Goal: Navigation & Orientation: Find specific page/section

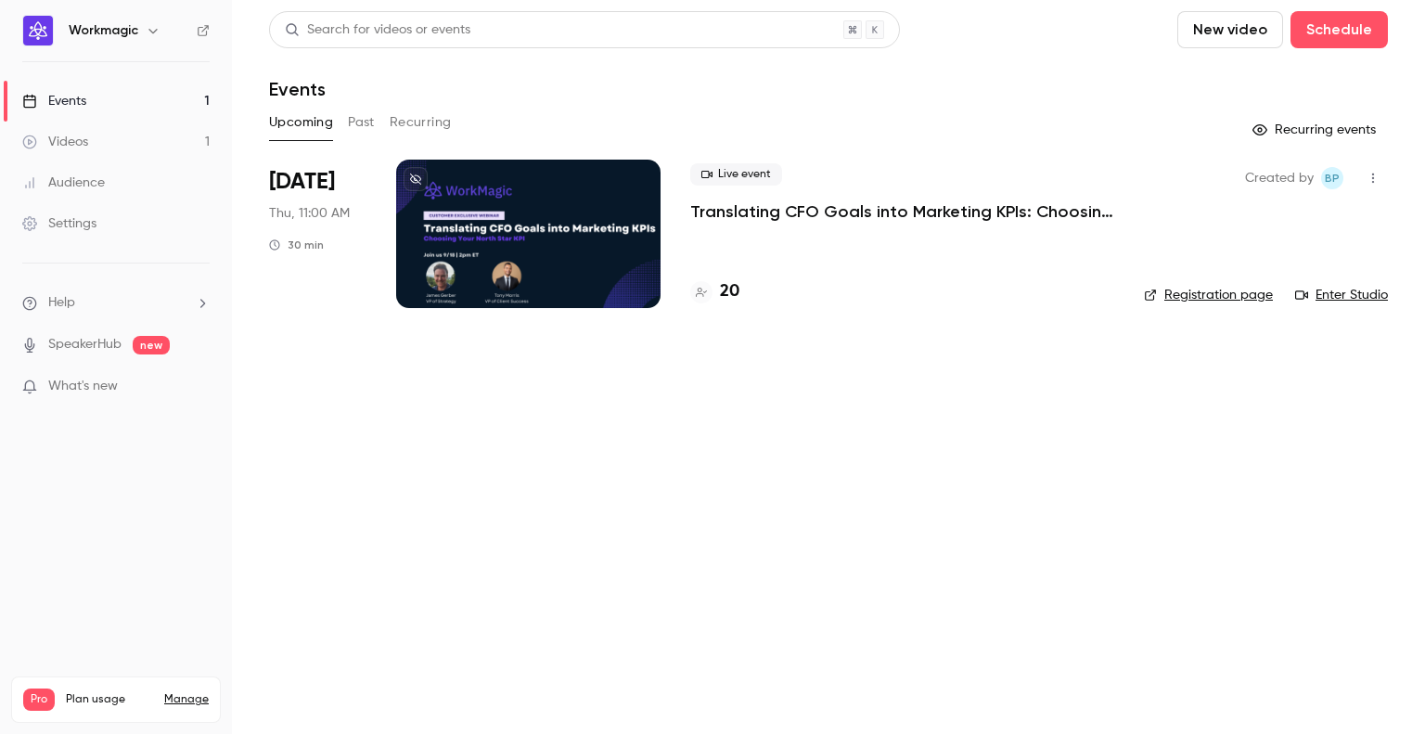
click at [363, 125] on button "Past" at bounding box center [361, 123] width 27 height 30
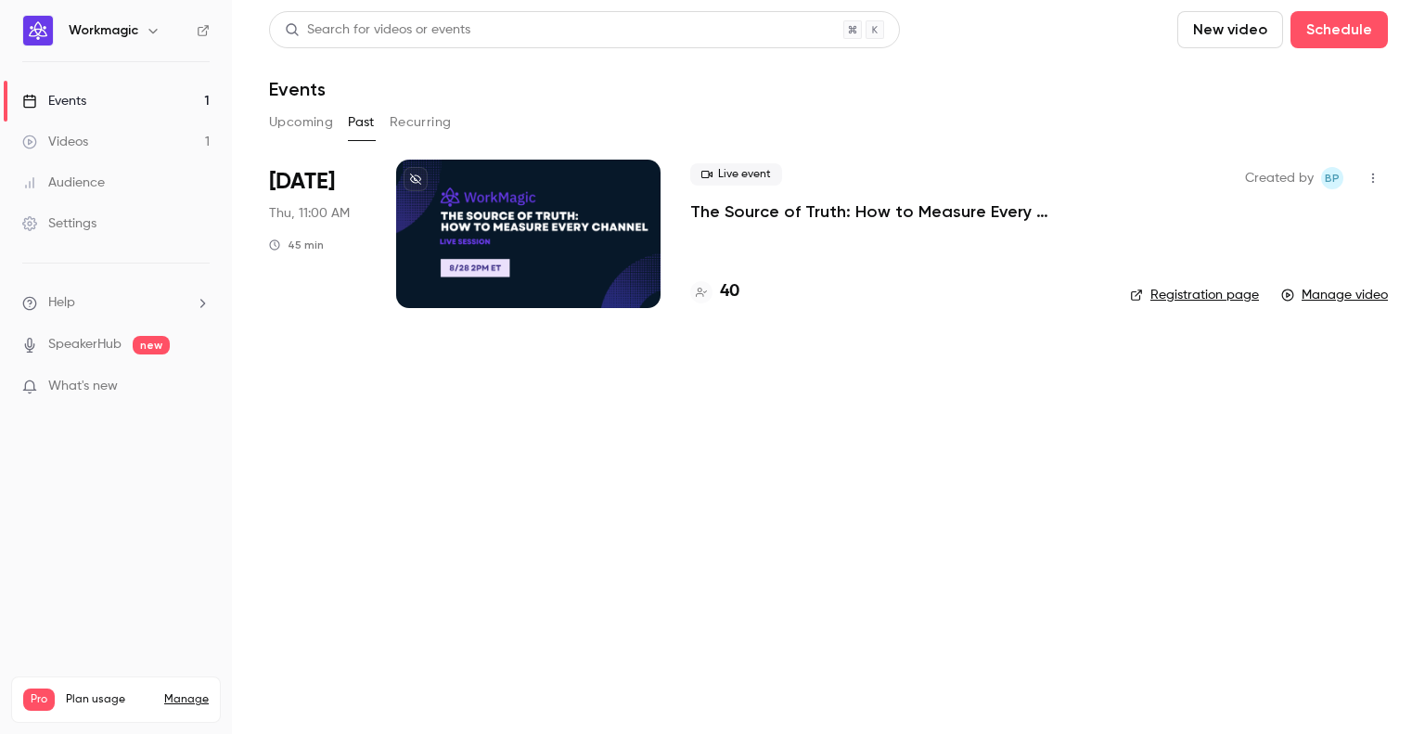
click at [618, 270] on div at bounding box center [528, 234] width 264 height 148
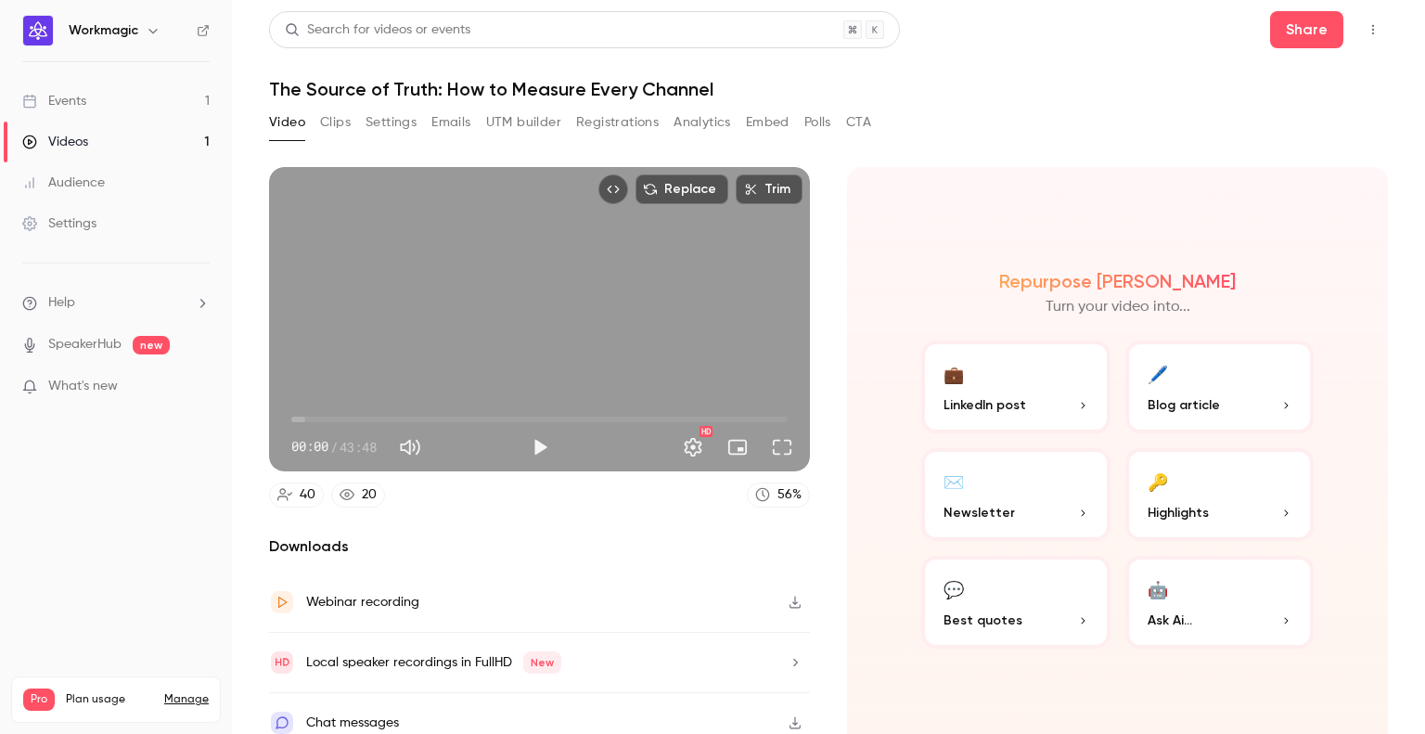
click at [689, 127] on button "Analytics" at bounding box center [703, 123] width 58 height 30
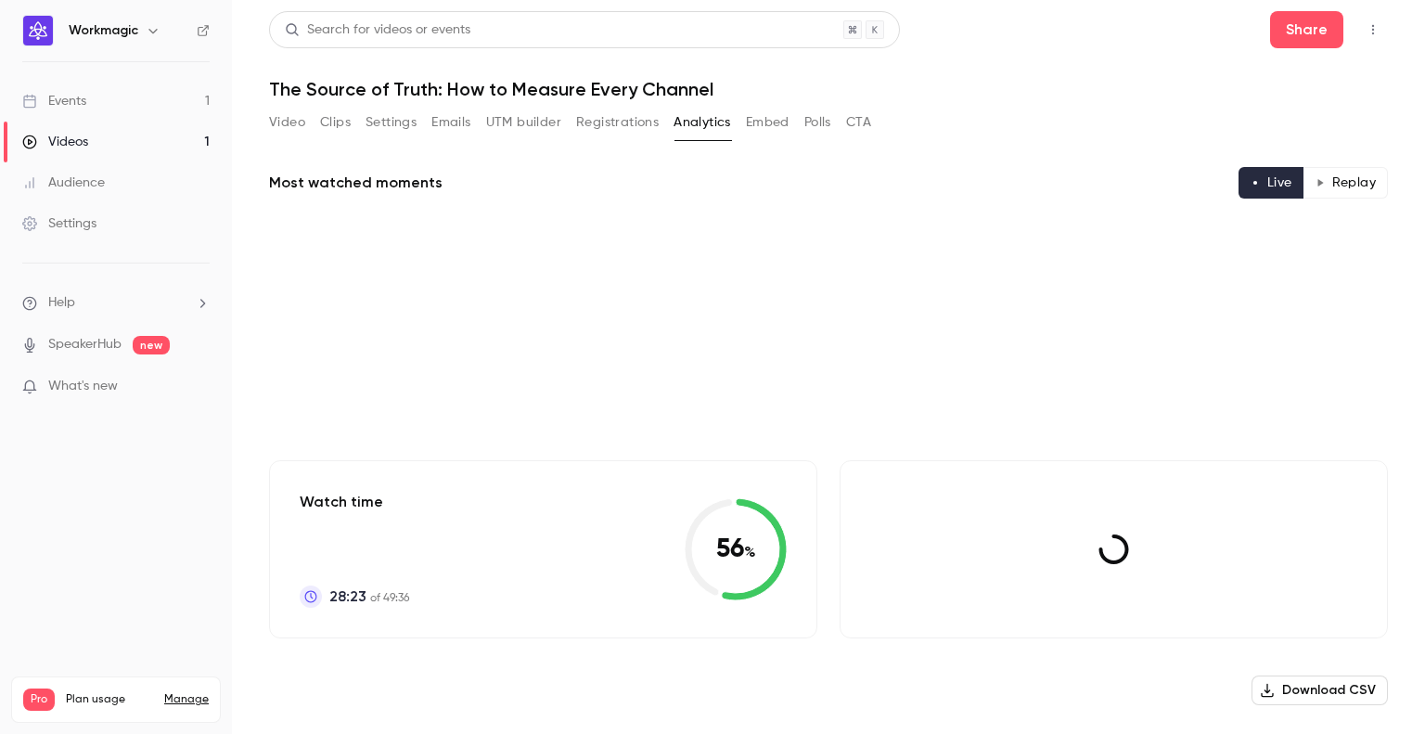
click at [630, 123] on button "Registrations" at bounding box center [617, 123] width 83 height 30
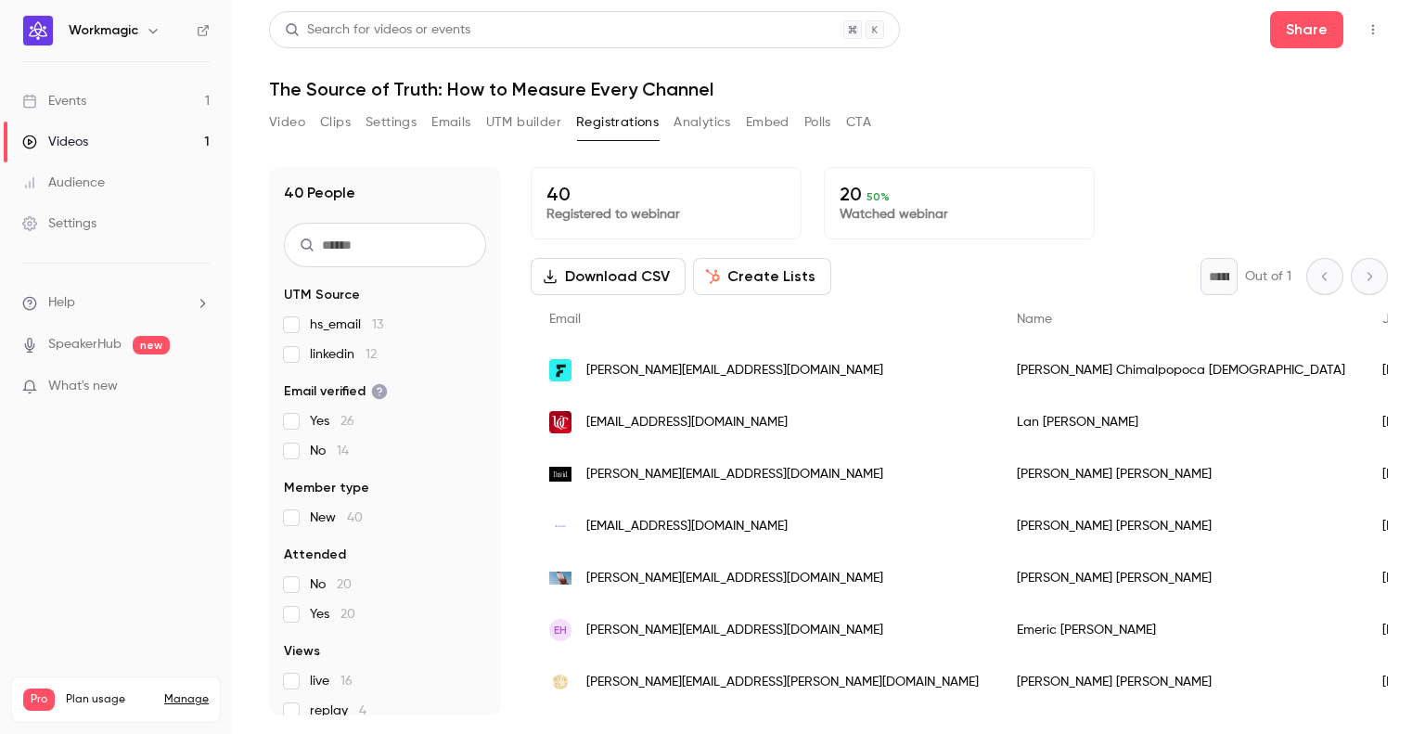
click at [702, 121] on button "Analytics" at bounding box center [703, 123] width 58 height 30
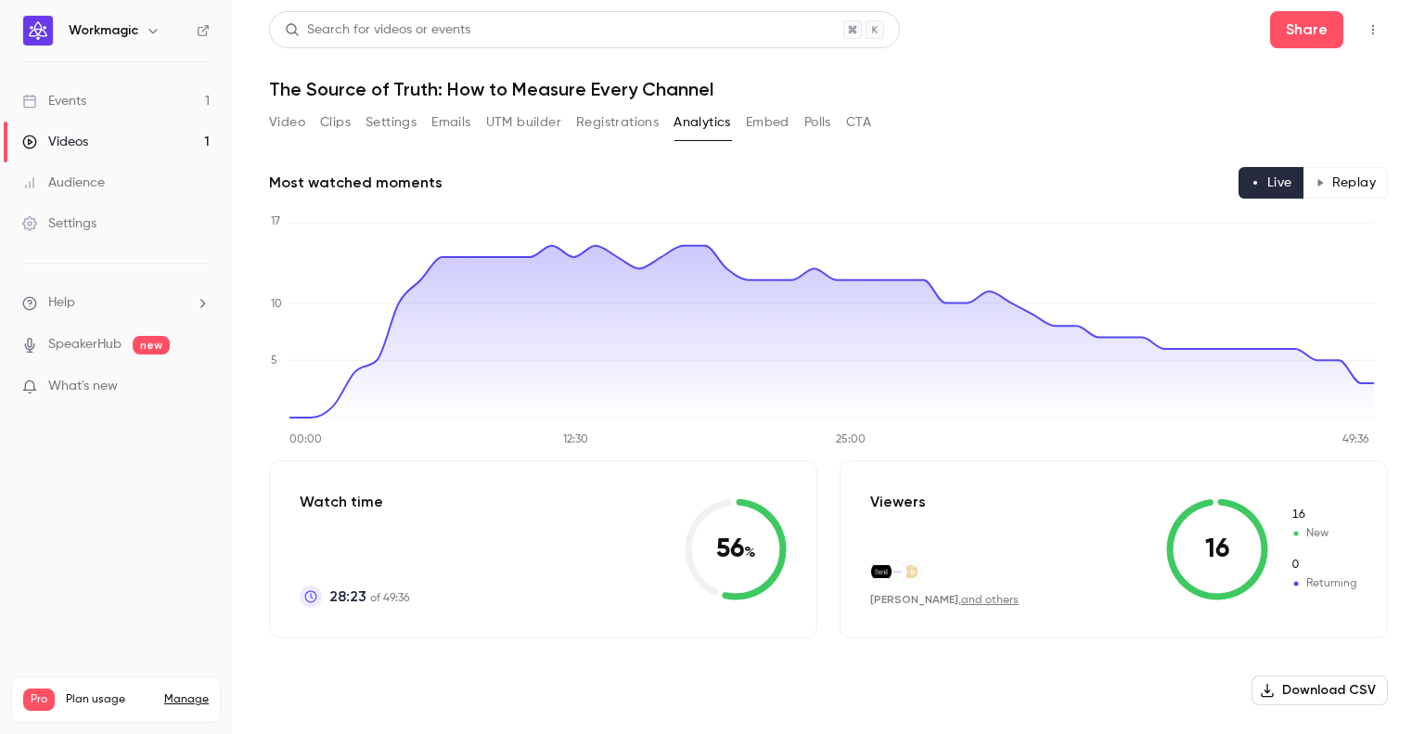
click at [491, 133] on button "UTM builder" at bounding box center [523, 123] width 75 height 30
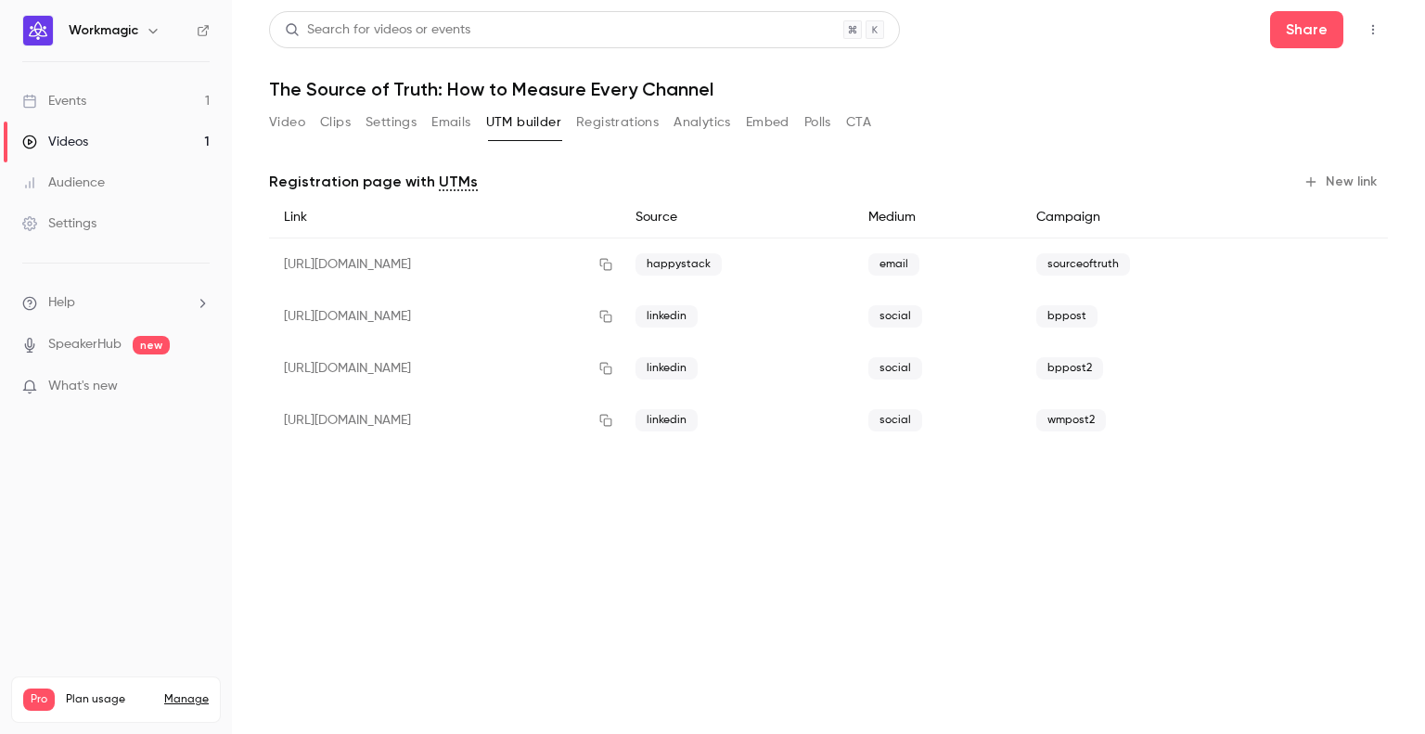
click at [749, 123] on button "Embed" at bounding box center [768, 123] width 44 height 30
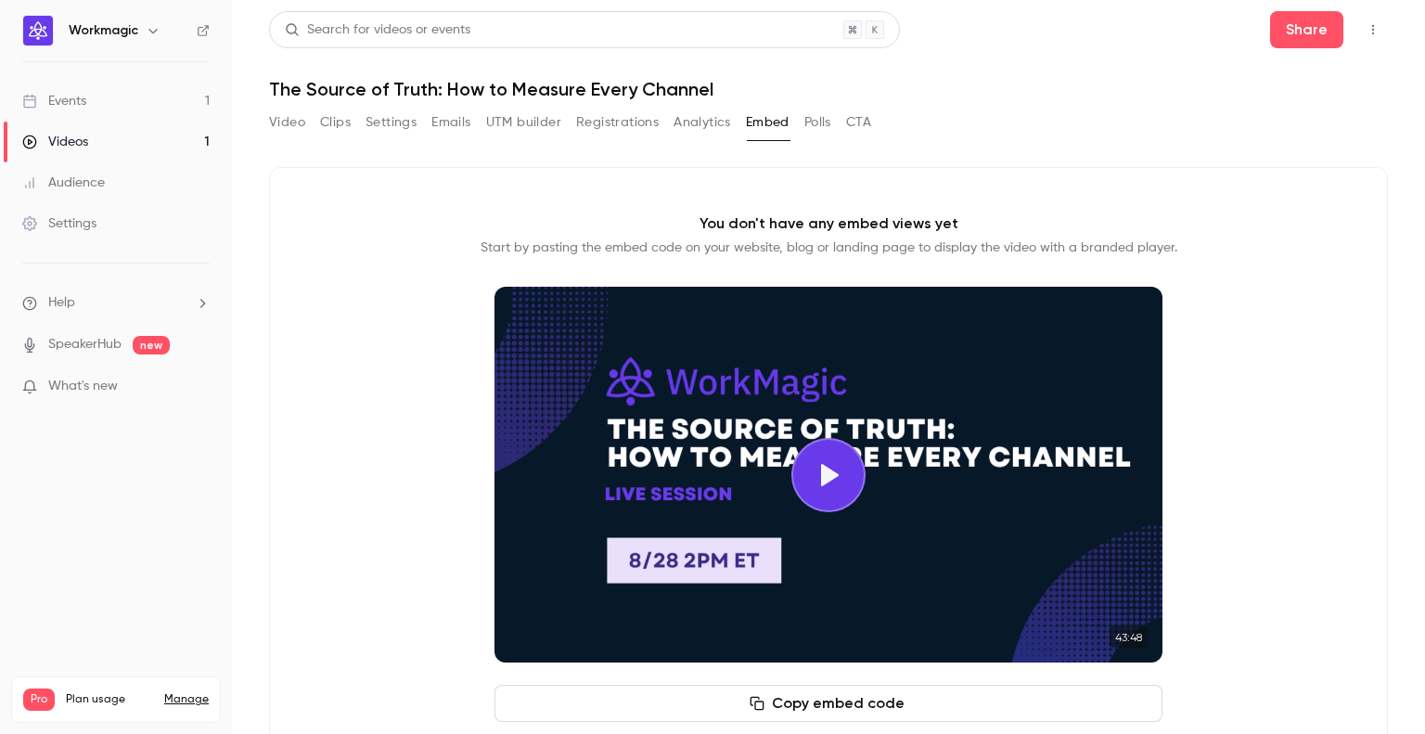
click at [702, 125] on button "Analytics" at bounding box center [703, 123] width 58 height 30
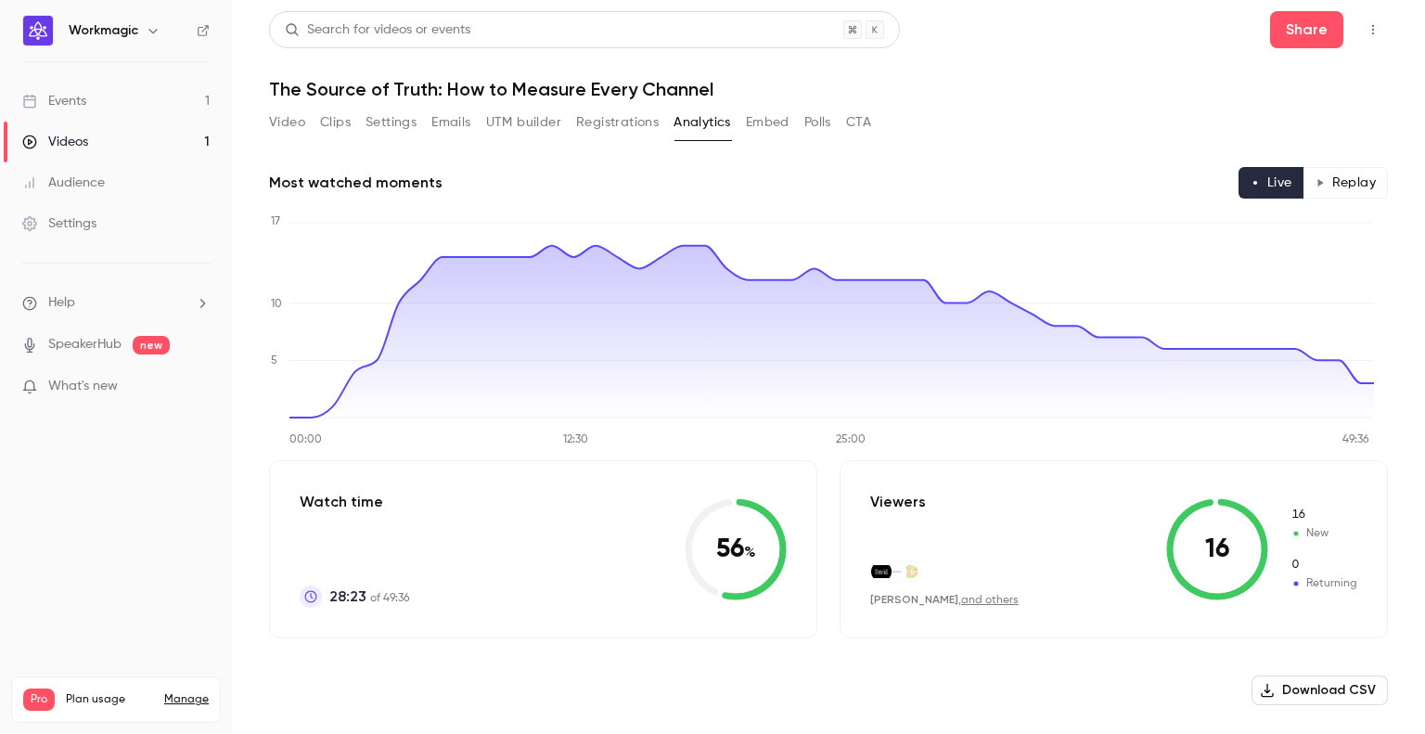
click at [527, 132] on button "UTM builder" at bounding box center [523, 123] width 75 height 30
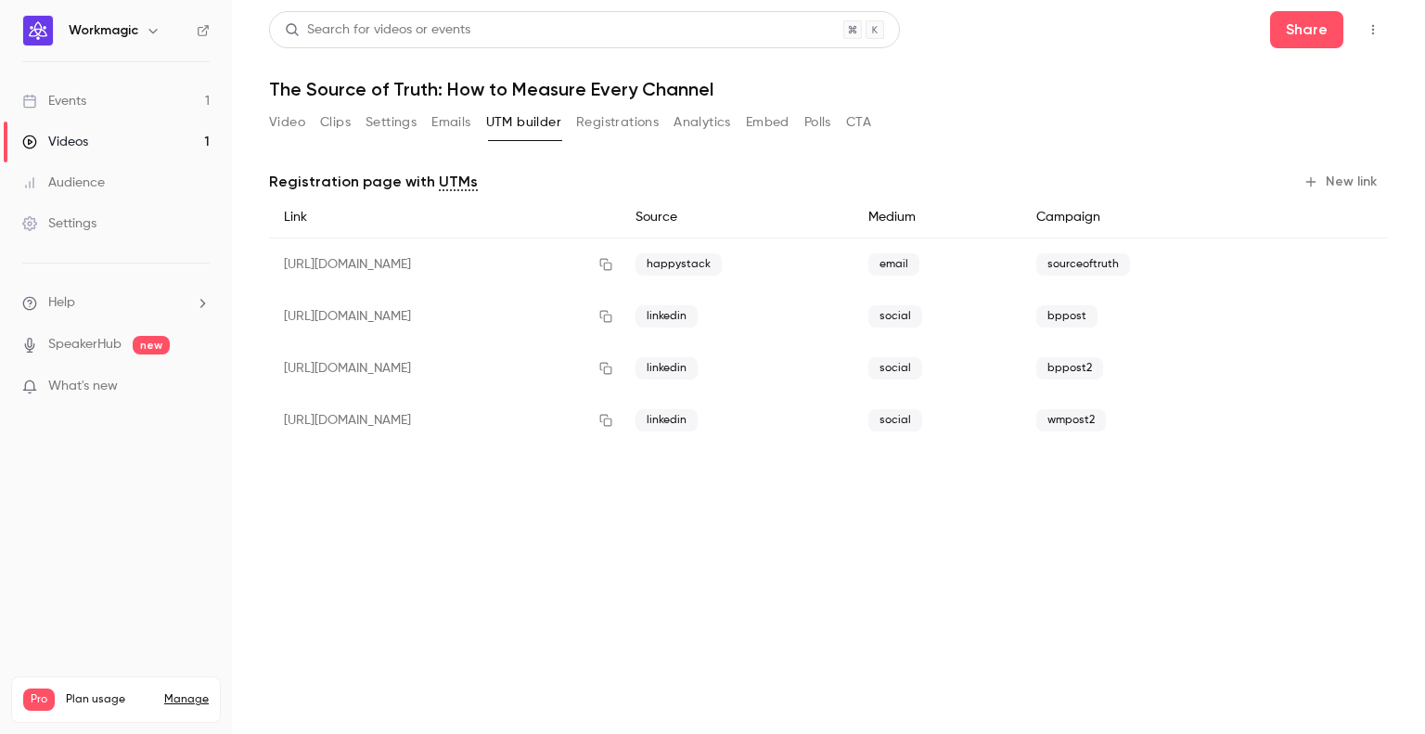
click at [595, 129] on button "Registrations" at bounding box center [617, 123] width 83 height 30
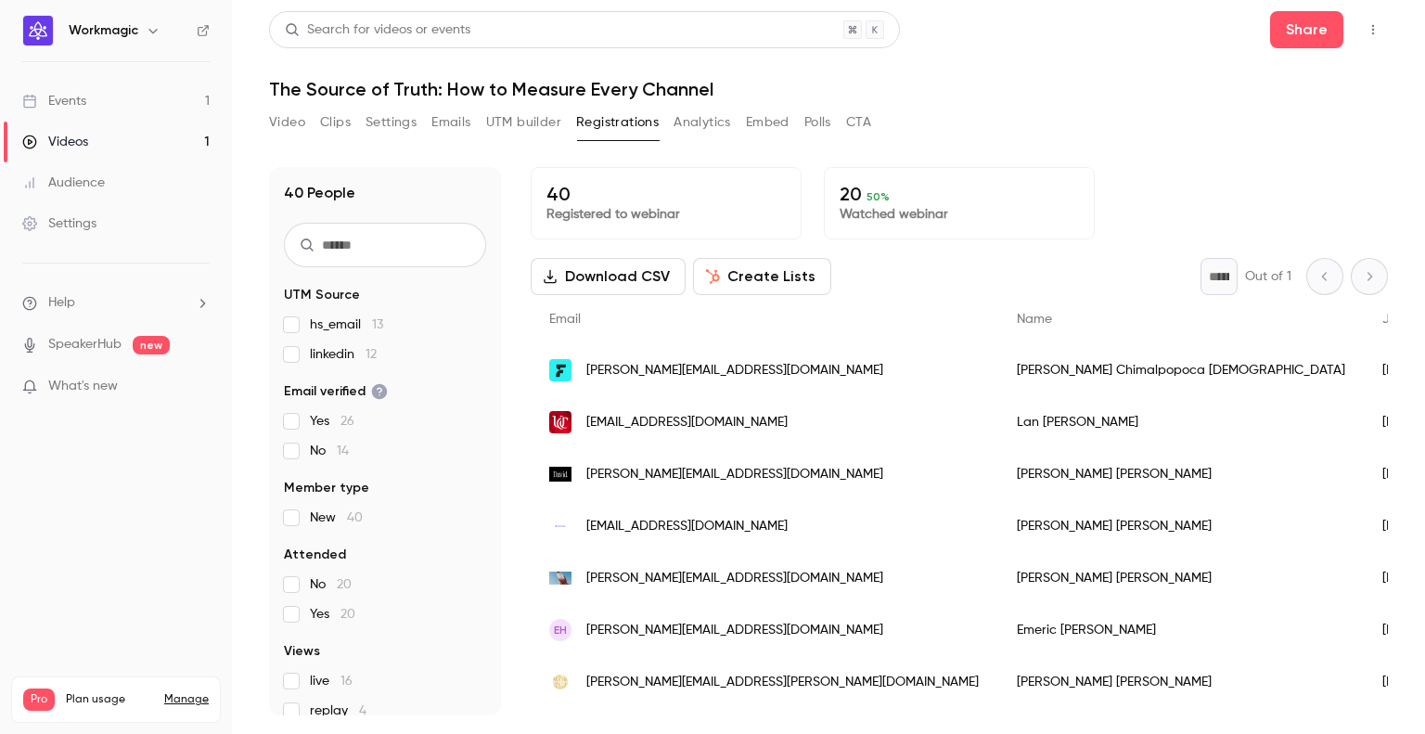
click at [286, 120] on button "Video" at bounding box center [287, 123] width 36 height 30
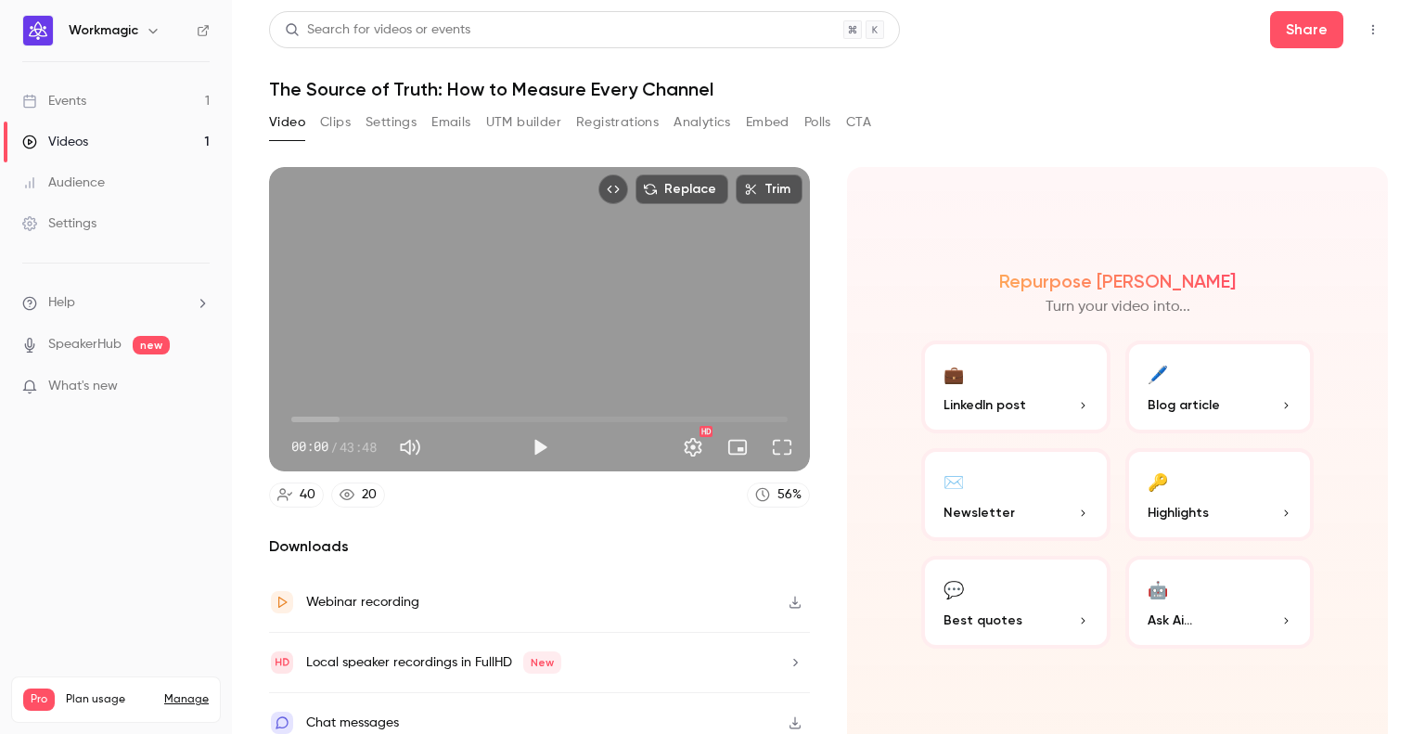
scroll to position [13, 0]
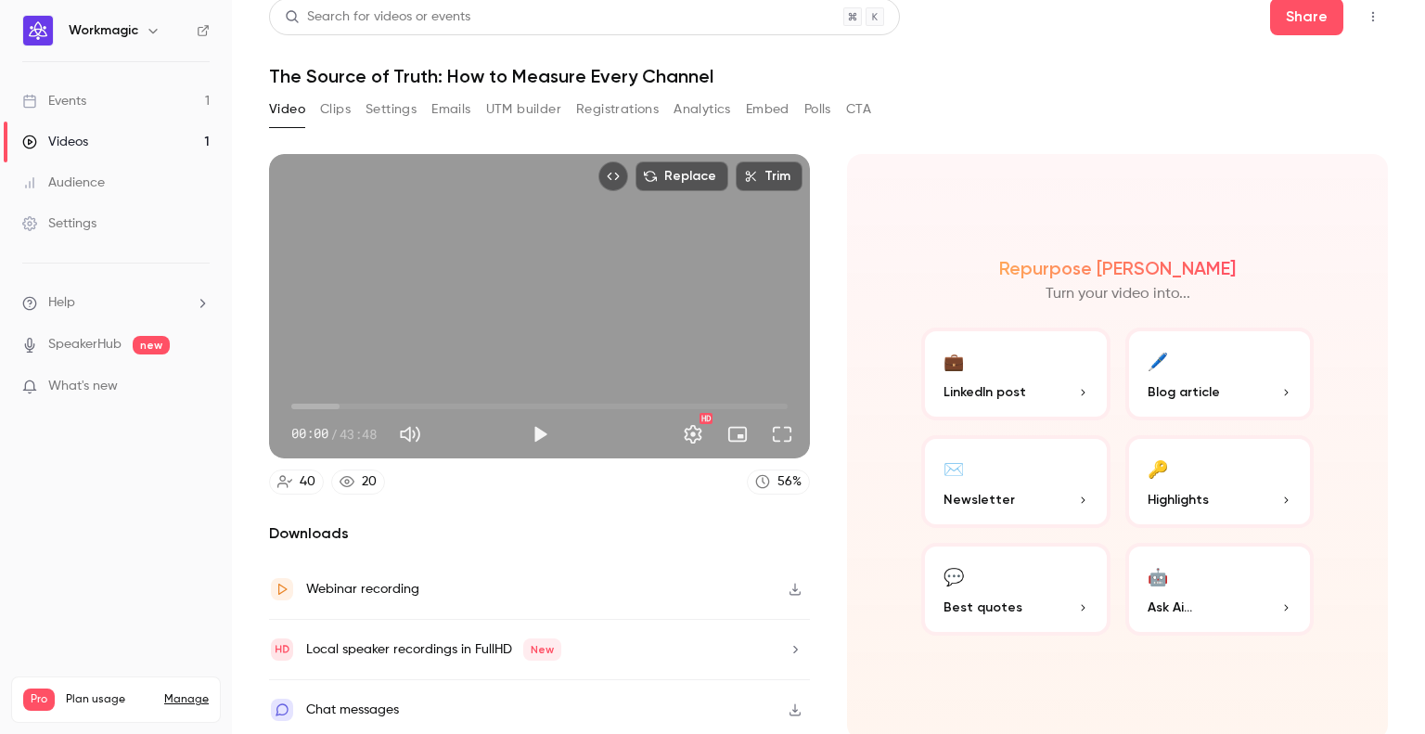
click at [334, 113] on button "Clips" at bounding box center [335, 110] width 31 height 30
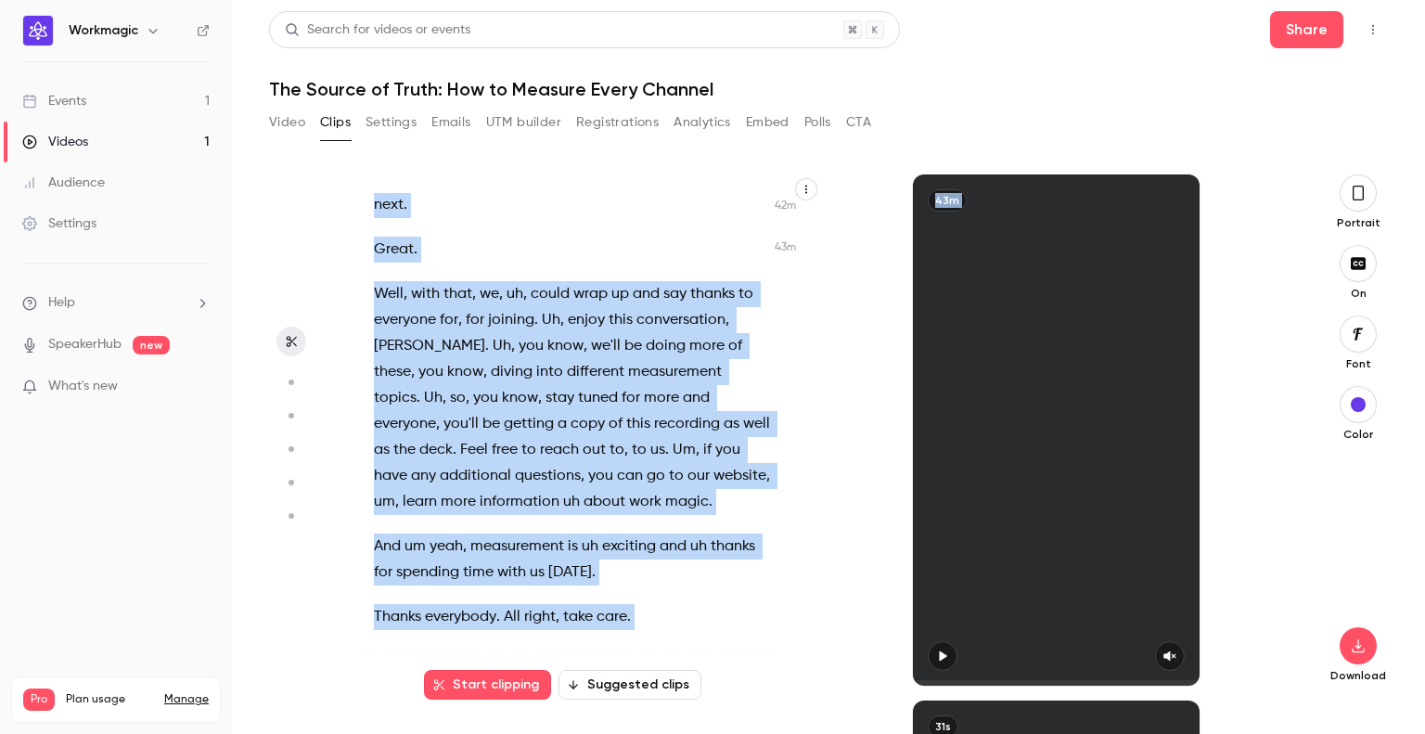
scroll to position [24659, 0]
drag, startPoint x: 378, startPoint y: 211, endPoint x: 854, endPoint y: 778, distance: 740.4
click at [854, 733] on html "Workmagic Events 1 Videos 1 Audience Settings Help SpeakerHub new What's new Pr…" at bounding box center [712, 367] width 1425 height 734
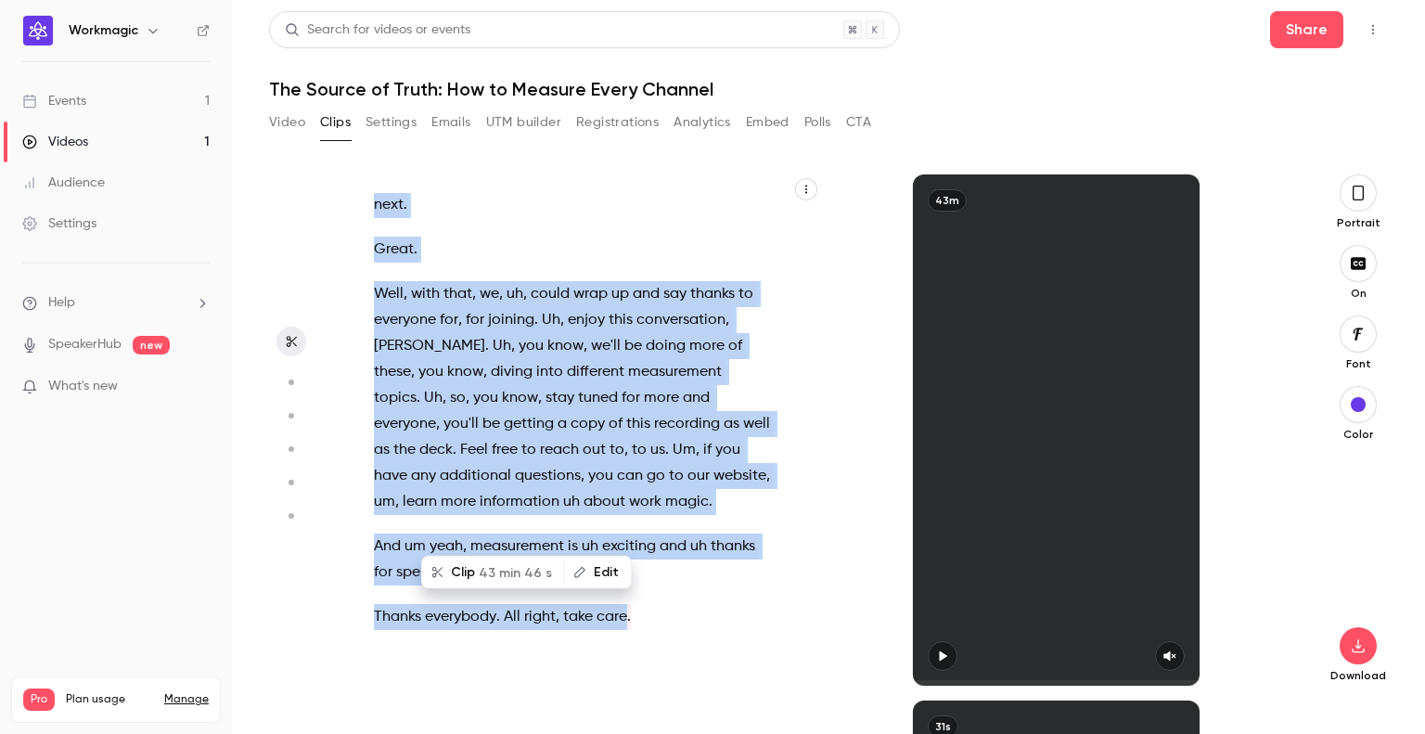
copy div "Every channel . We have a great great uh [DATE] . So first , a quick round of i…"
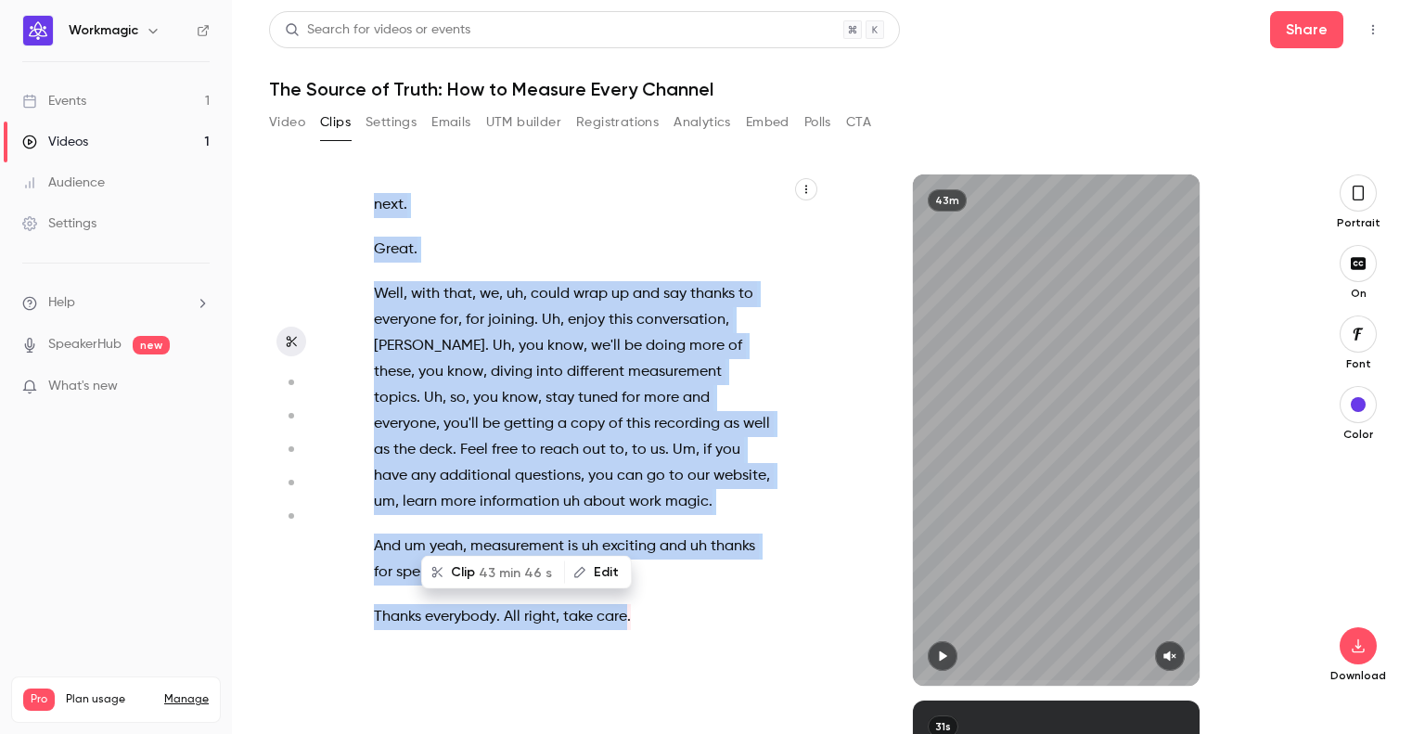
click at [134, 108] on link "Events 1" at bounding box center [116, 101] width 232 height 41
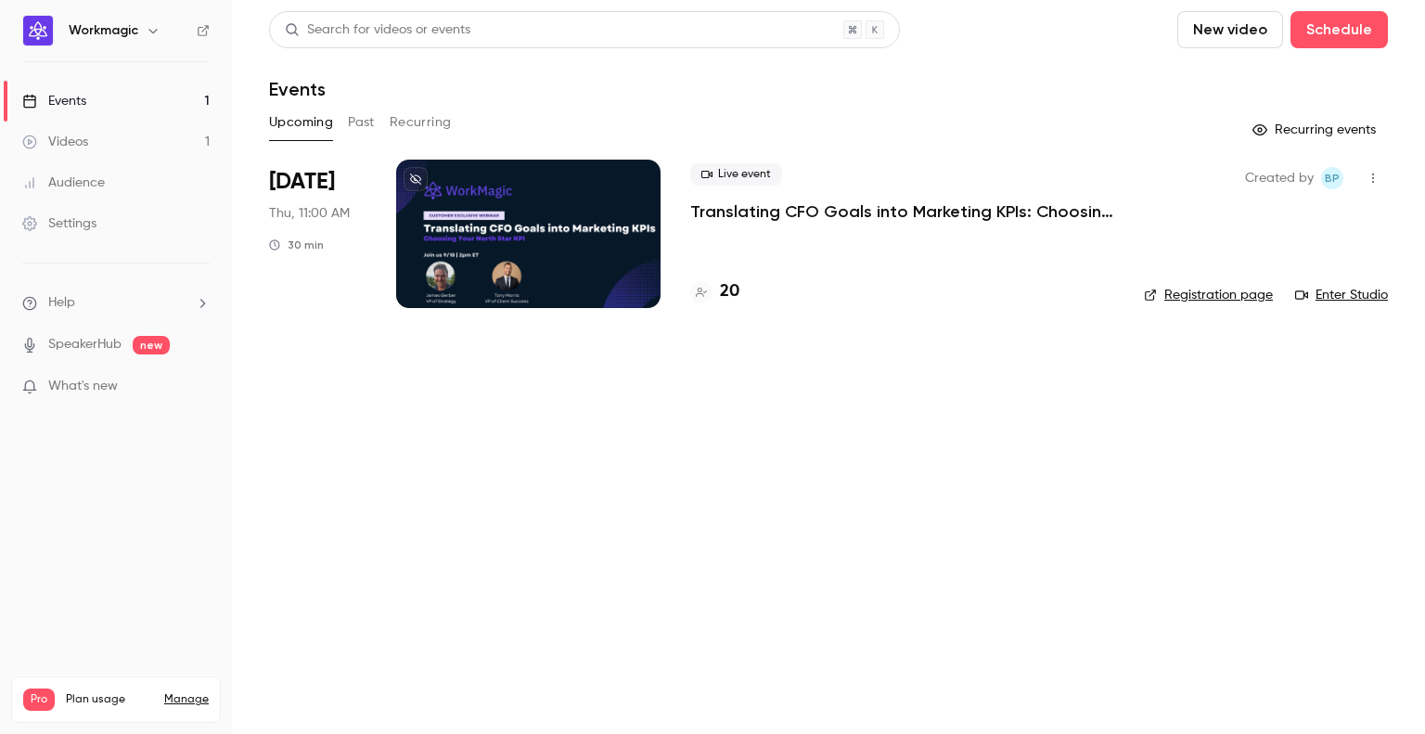
click at [164, 135] on link "Videos 1" at bounding box center [116, 142] width 232 height 41
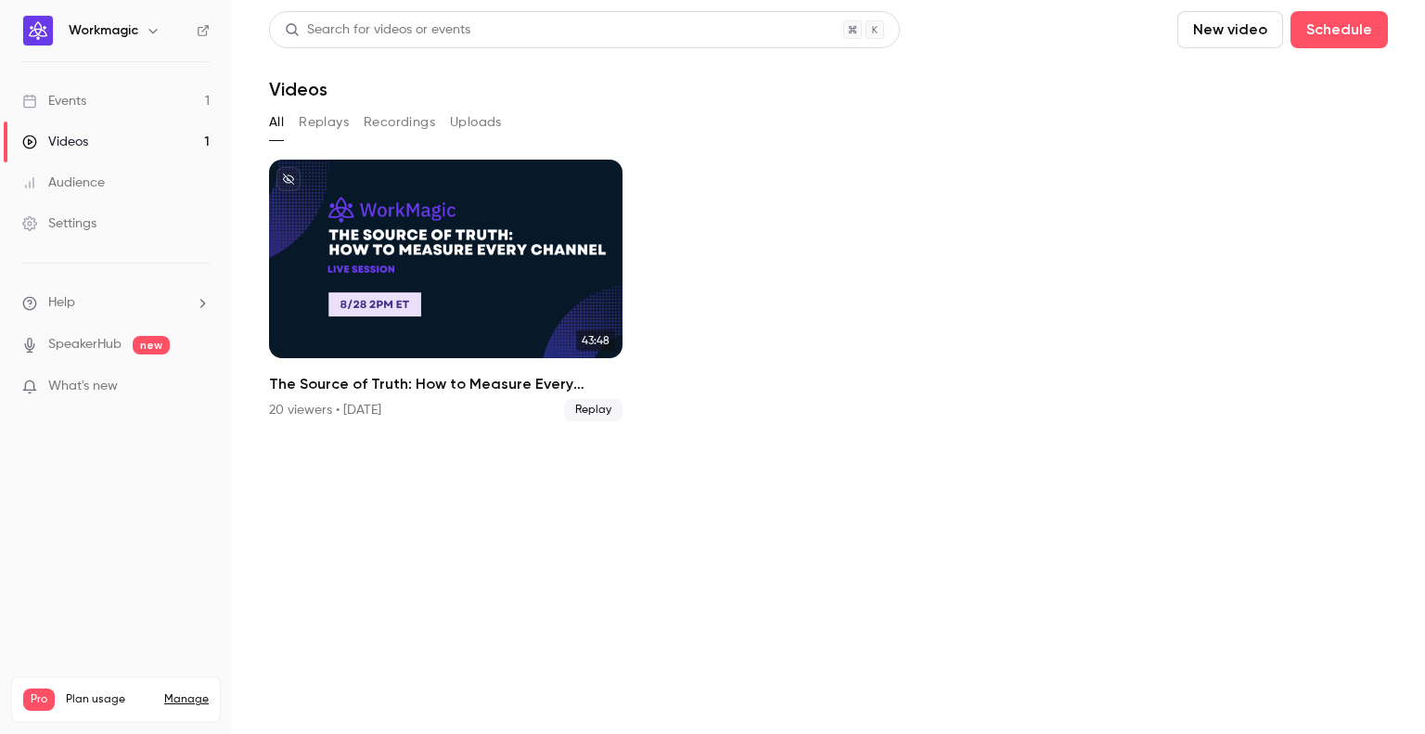
click at [170, 93] on link "Events 1" at bounding box center [116, 101] width 232 height 41
